Goal: Find specific page/section: Find specific page/section

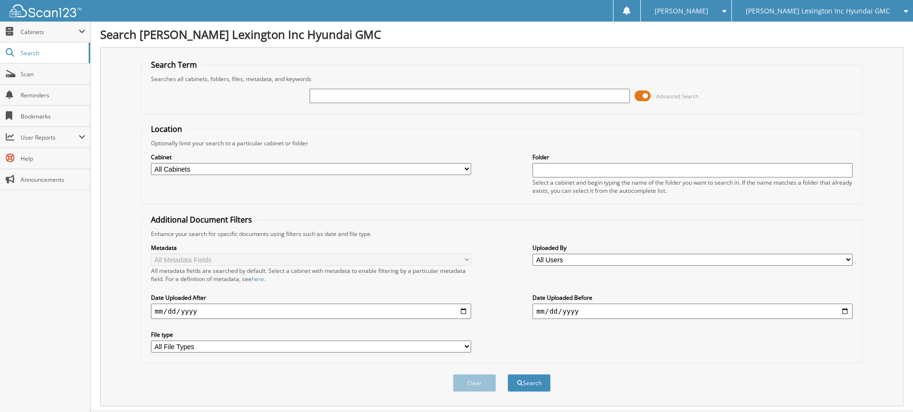
click at [395, 102] on input "text" at bounding box center [470, 96] width 320 height 14
type input "su154.188"
click at [508, 374] on button "Search" at bounding box center [529, 383] width 43 height 18
click at [385, 97] on input "su154.188" at bounding box center [470, 96] width 320 height 14
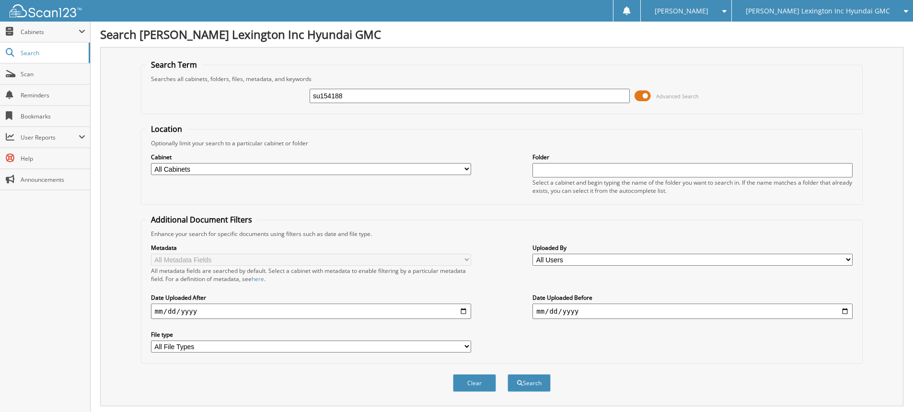
type input "su154188"
click at [508, 374] on button "Search" at bounding box center [529, 383] width 43 height 18
